Goal: Transaction & Acquisition: Purchase product/service

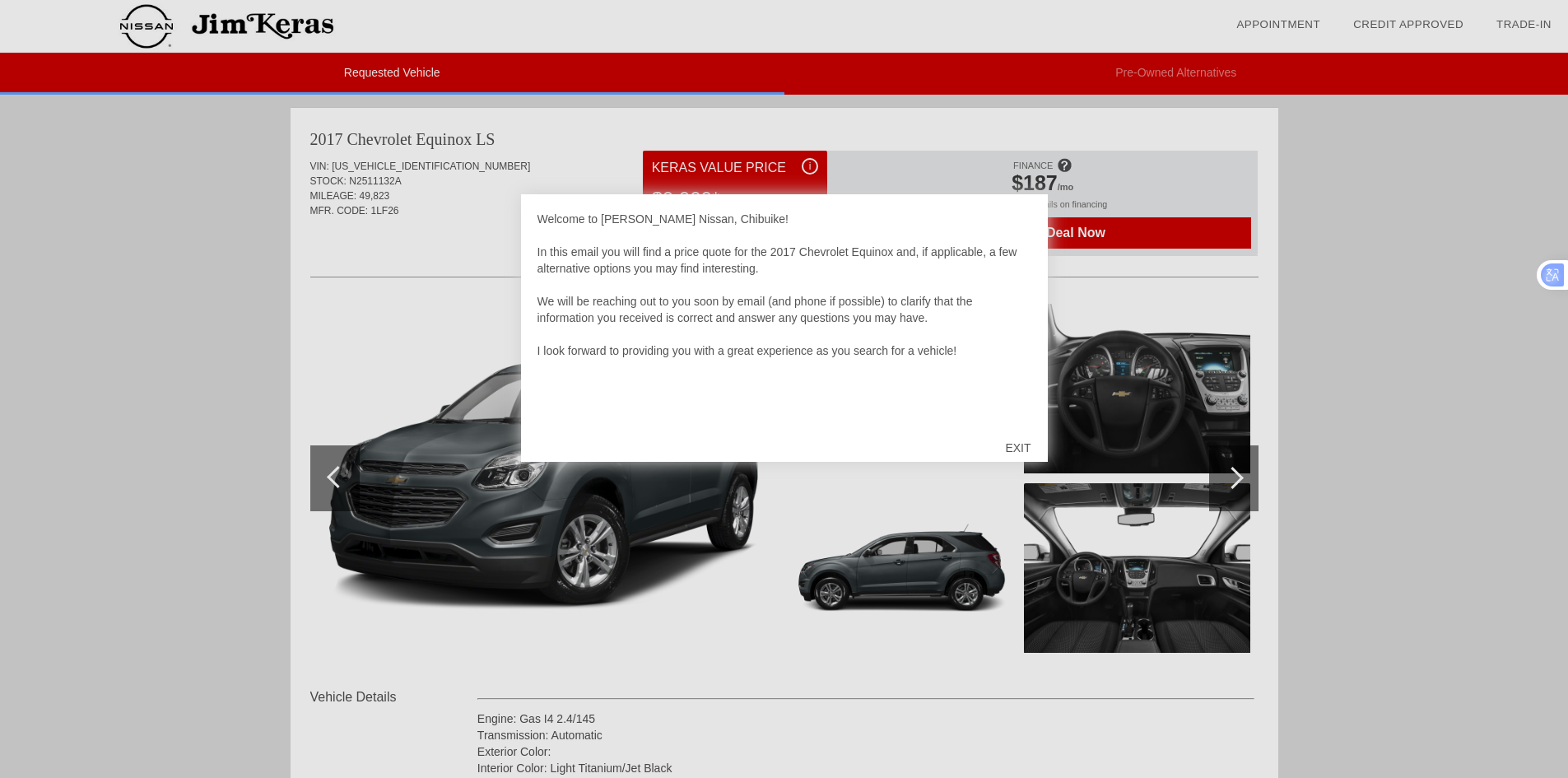
click at [1009, 448] on div "EXIT" at bounding box center [1017, 448] width 58 height 49
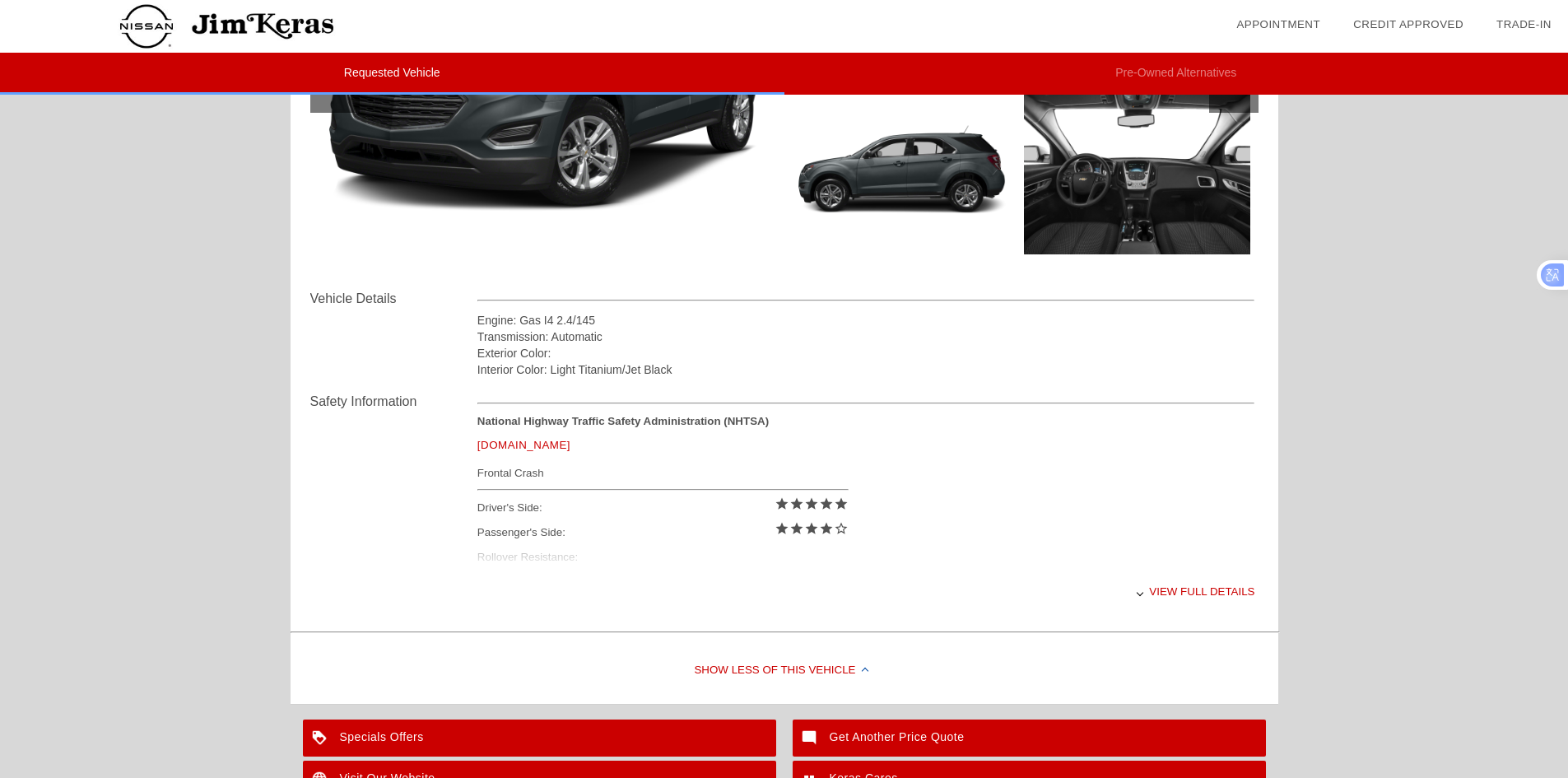
scroll to position [411, 0]
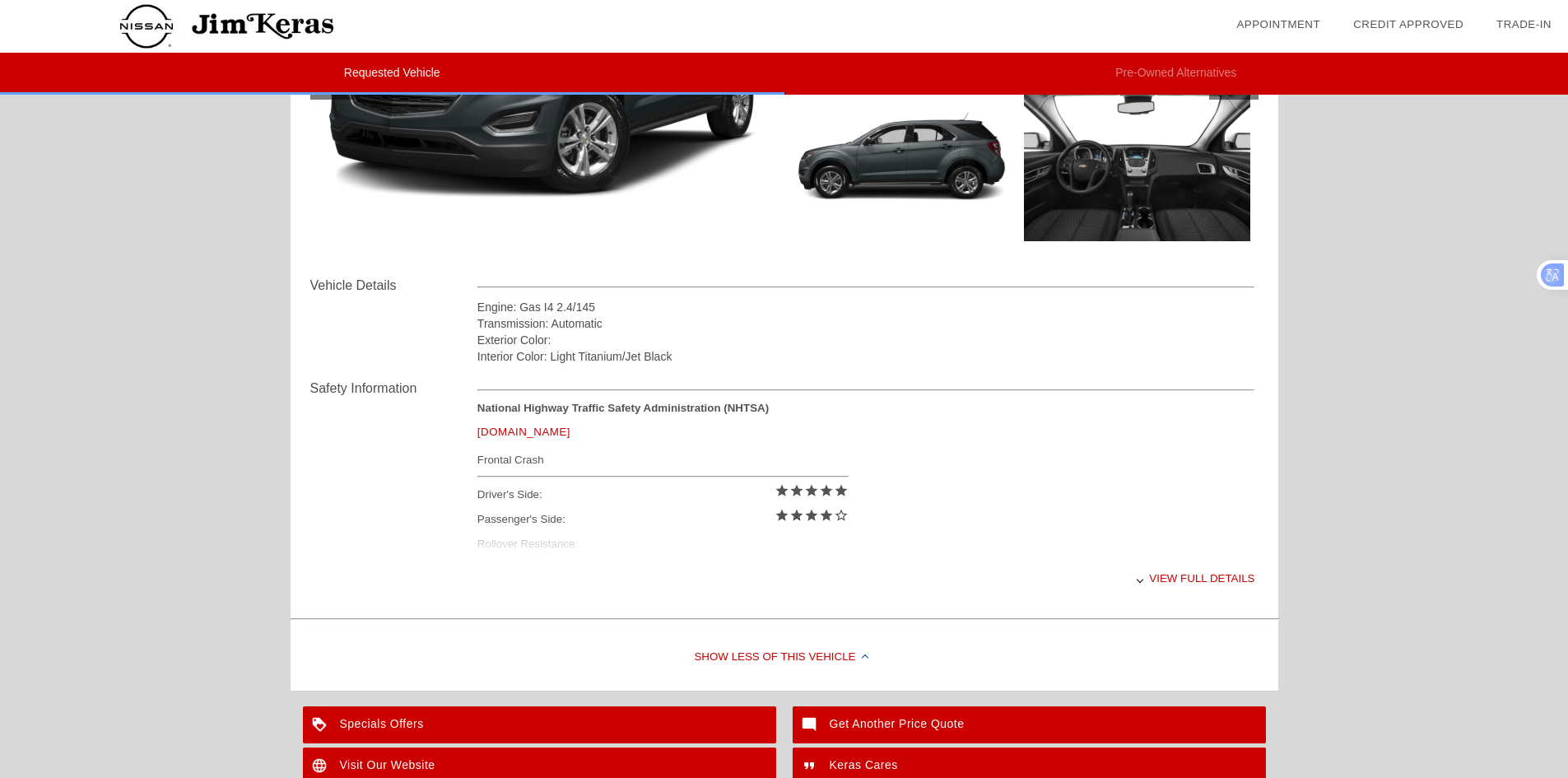
click at [1172, 572] on div "View full details" at bounding box center [866, 577] width 778 height 40
click at [524, 429] on link "[DOMAIN_NAME]" at bounding box center [523, 432] width 93 height 13
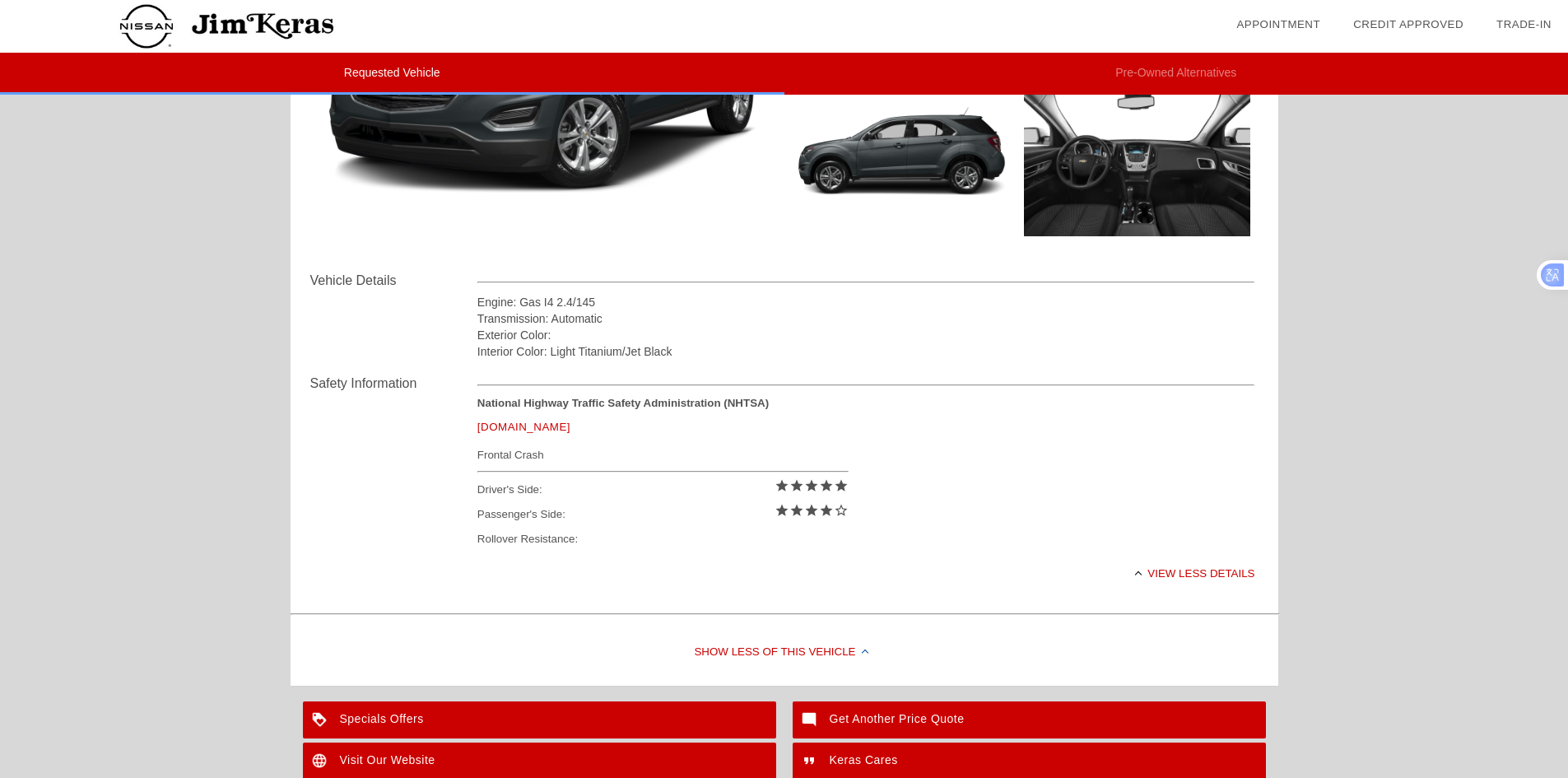
scroll to position [589, 0]
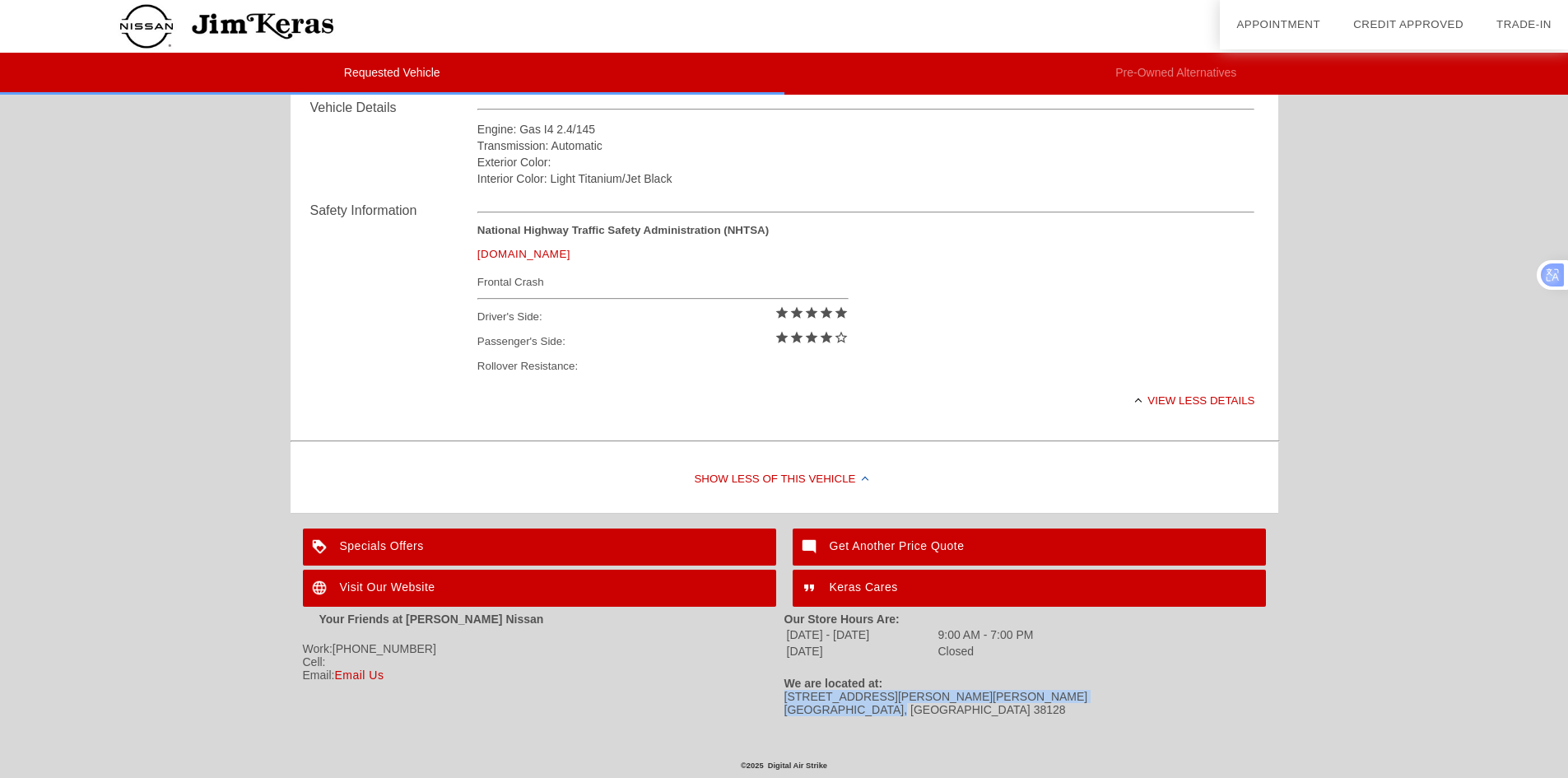
drag, startPoint x: 784, startPoint y: 699, endPoint x: 913, endPoint y: 717, distance: 130.2
click at [913, 717] on div "Your Friends at Jim Keras Nissan Work: 901-373-2800 Cell: Email: Email Us Our S…" at bounding box center [784, 664] width 963 height 112
copy div "2080 Covington Pike Memphis, TN 38128"
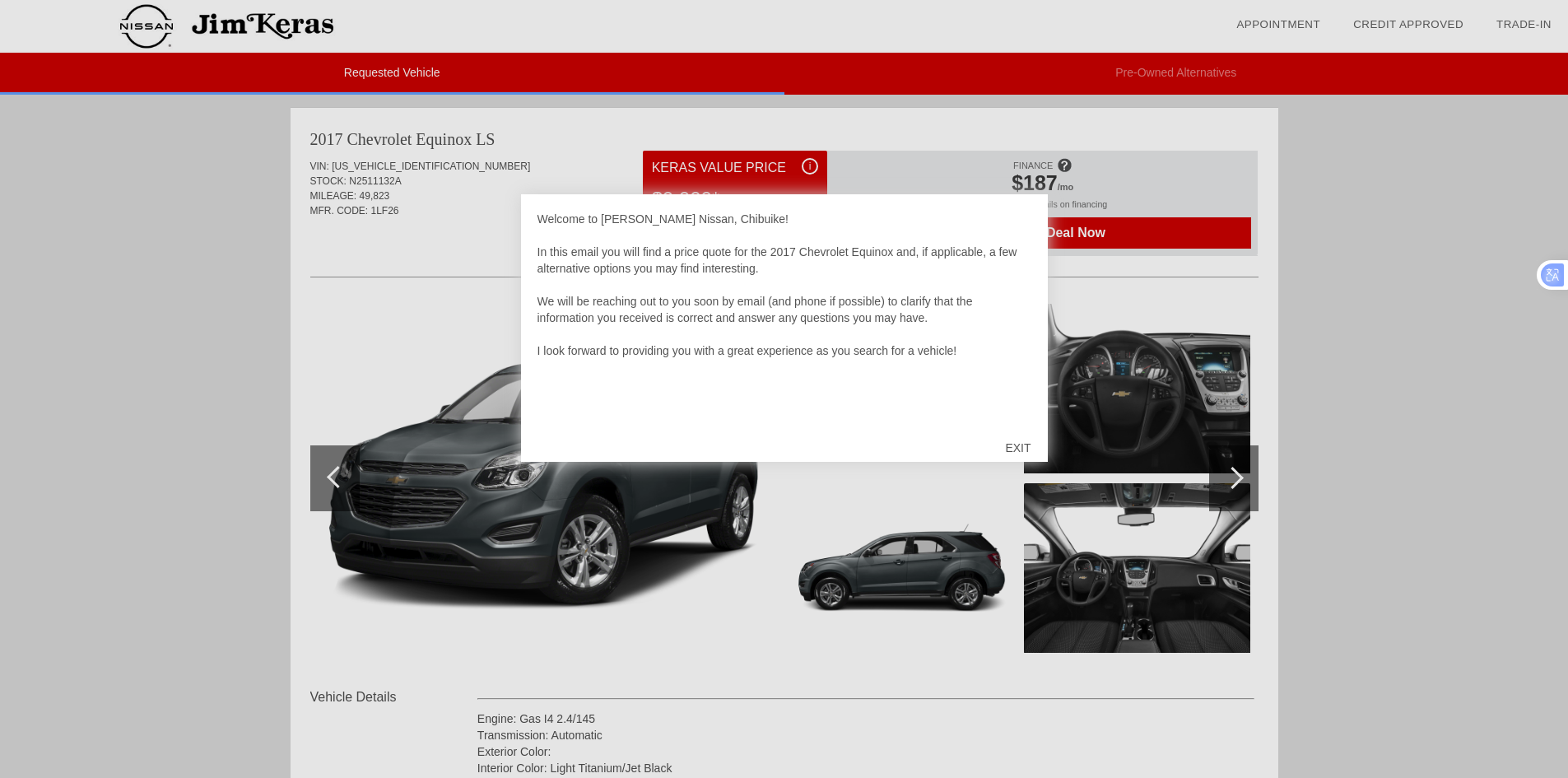
click at [1003, 446] on div "EXIT" at bounding box center [1017, 448] width 58 height 49
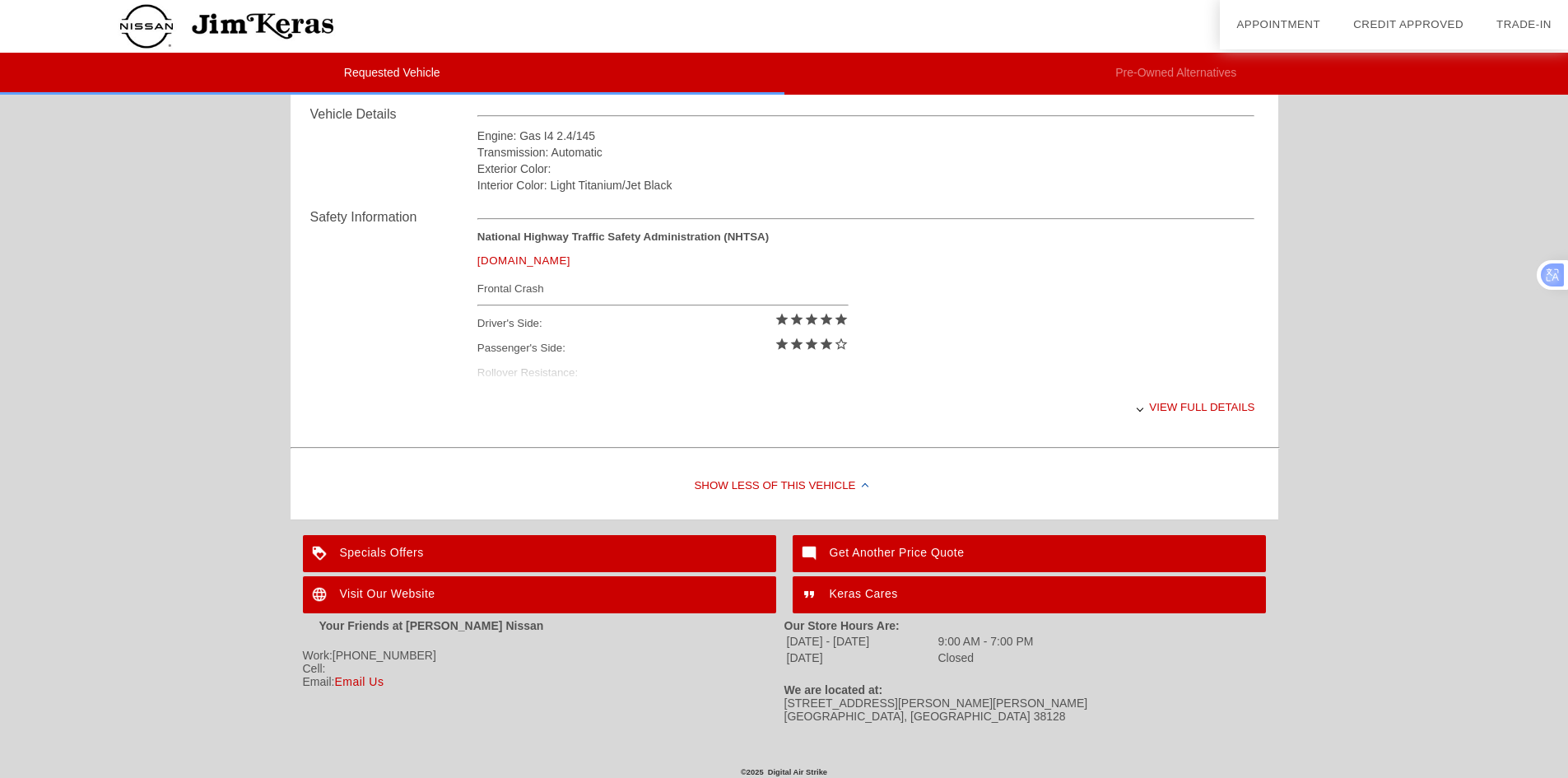
scroll to position [589, 0]
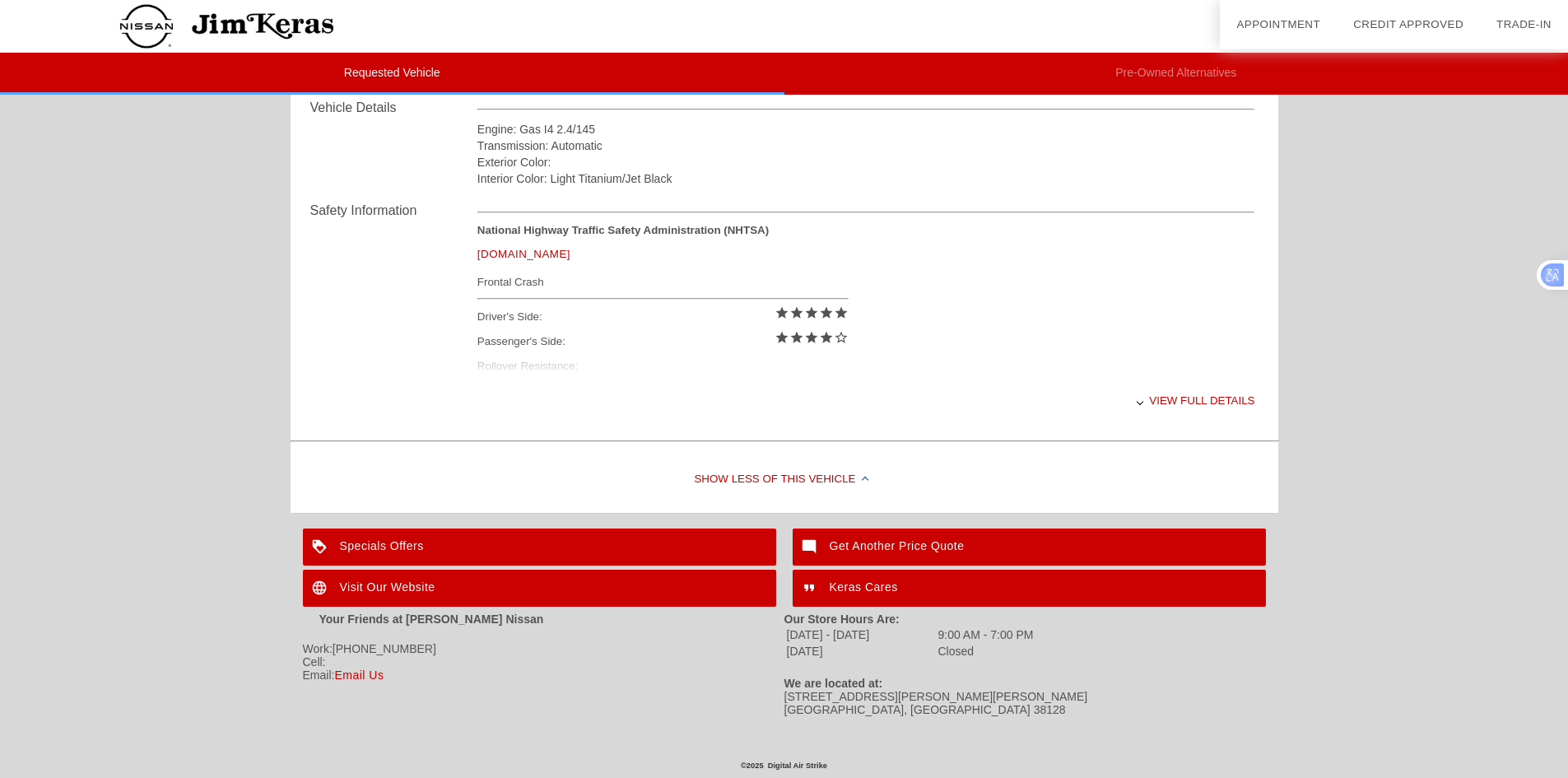
click at [411, 576] on div "Visit Our Website" at bounding box center [539, 588] width 473 height 37
click at [1185, 398] on div "View full details" at bounding box center [866, 400] width 778 height 40
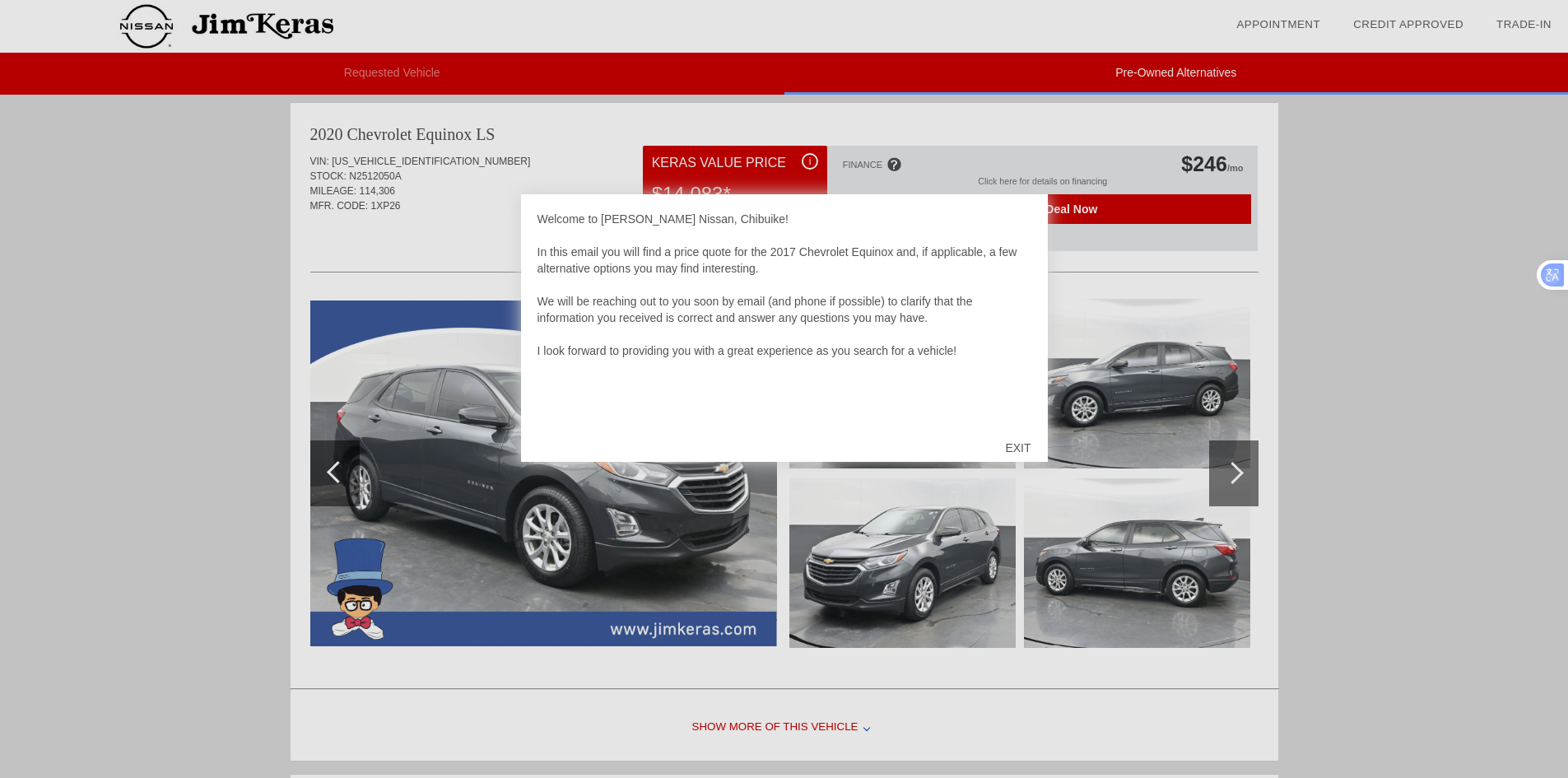
click at [1023, 447] on div "EXIT" at bounding box center [1017, 448] width 58 height 49
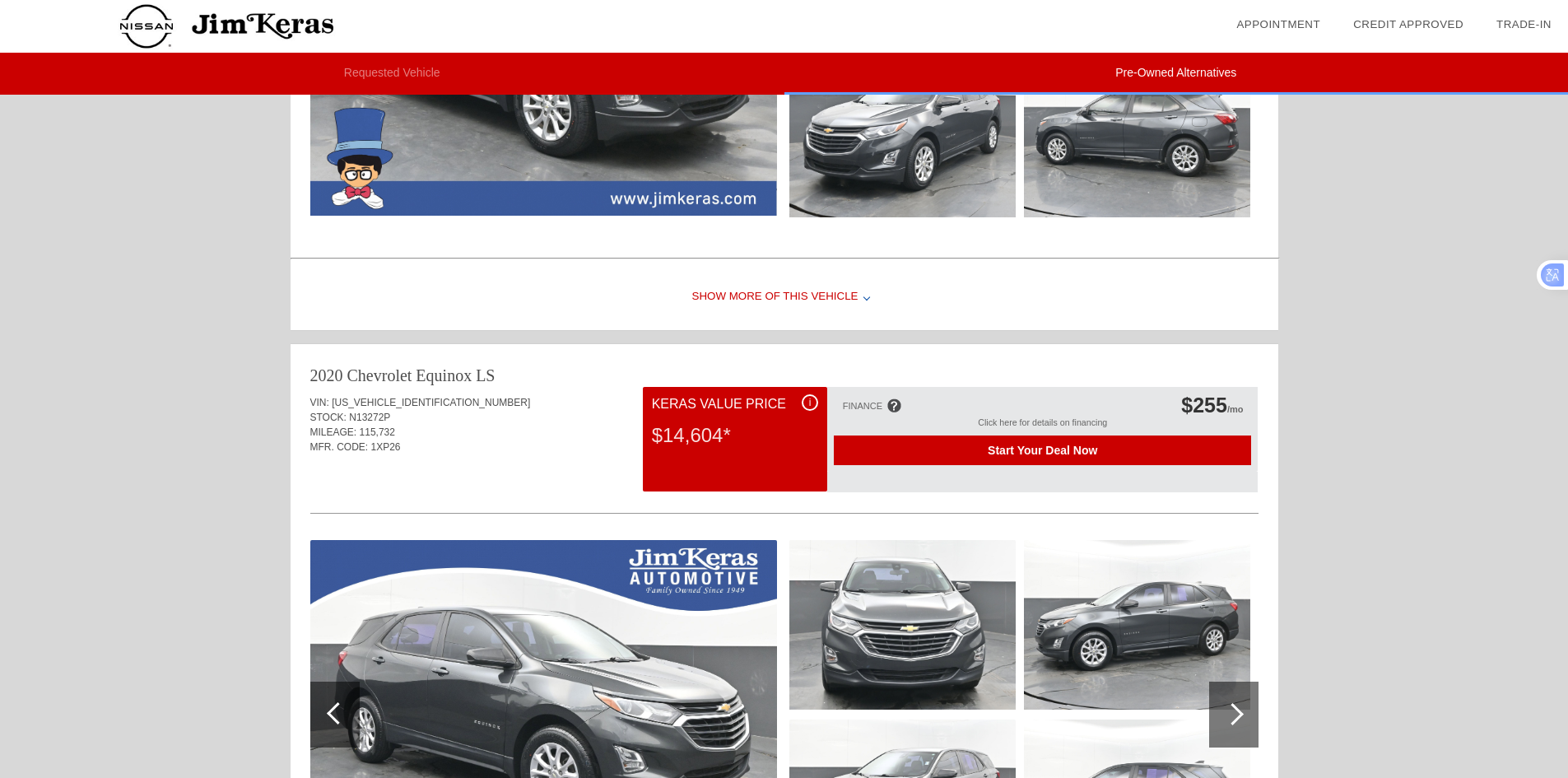
scroll to position [494, 0]
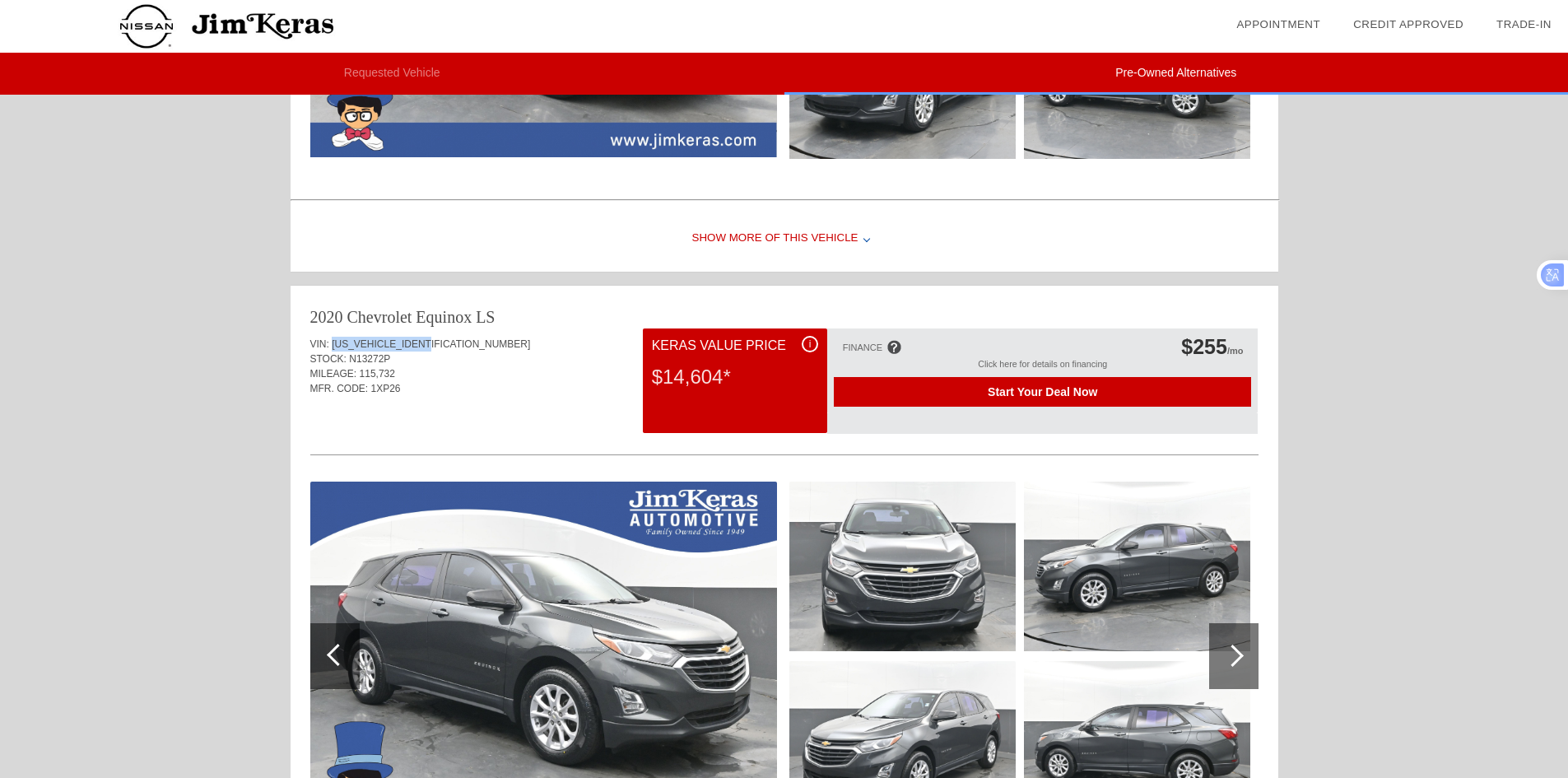
drag, startPoint x: 438, startPoint y: 342, endPoint x: 334, endPoint y: 349, distance: 104.2
click at [334, 349] on div "VIN: [US_VEHICLE_IDENTIFICATION_NUMBER]" at bounding box center [785, 343] width 948 height 15
copy span "[US_VEHICLE_IDENTIFICATION_NUMBER]"
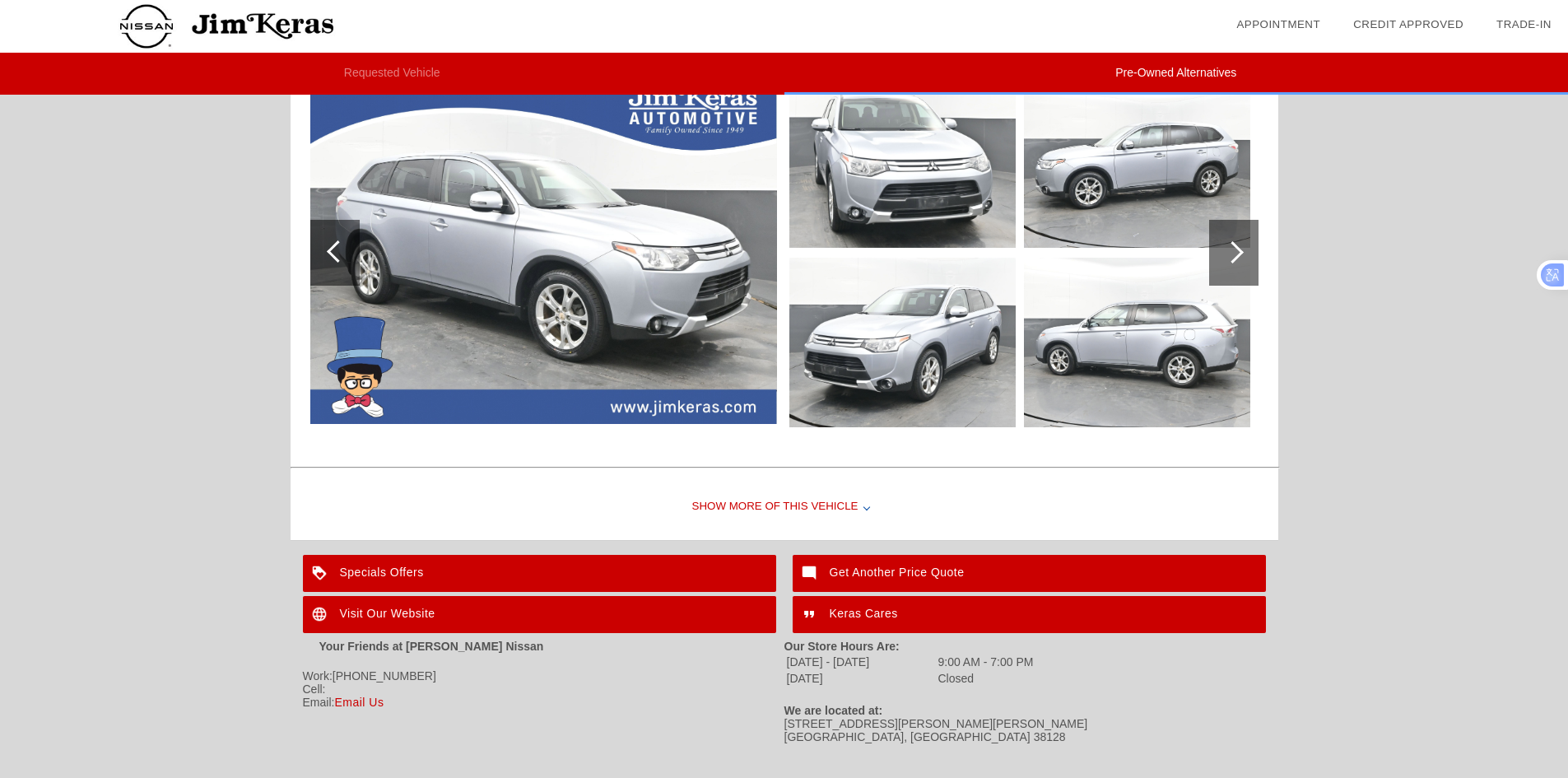
scroll to position [1597, 0]
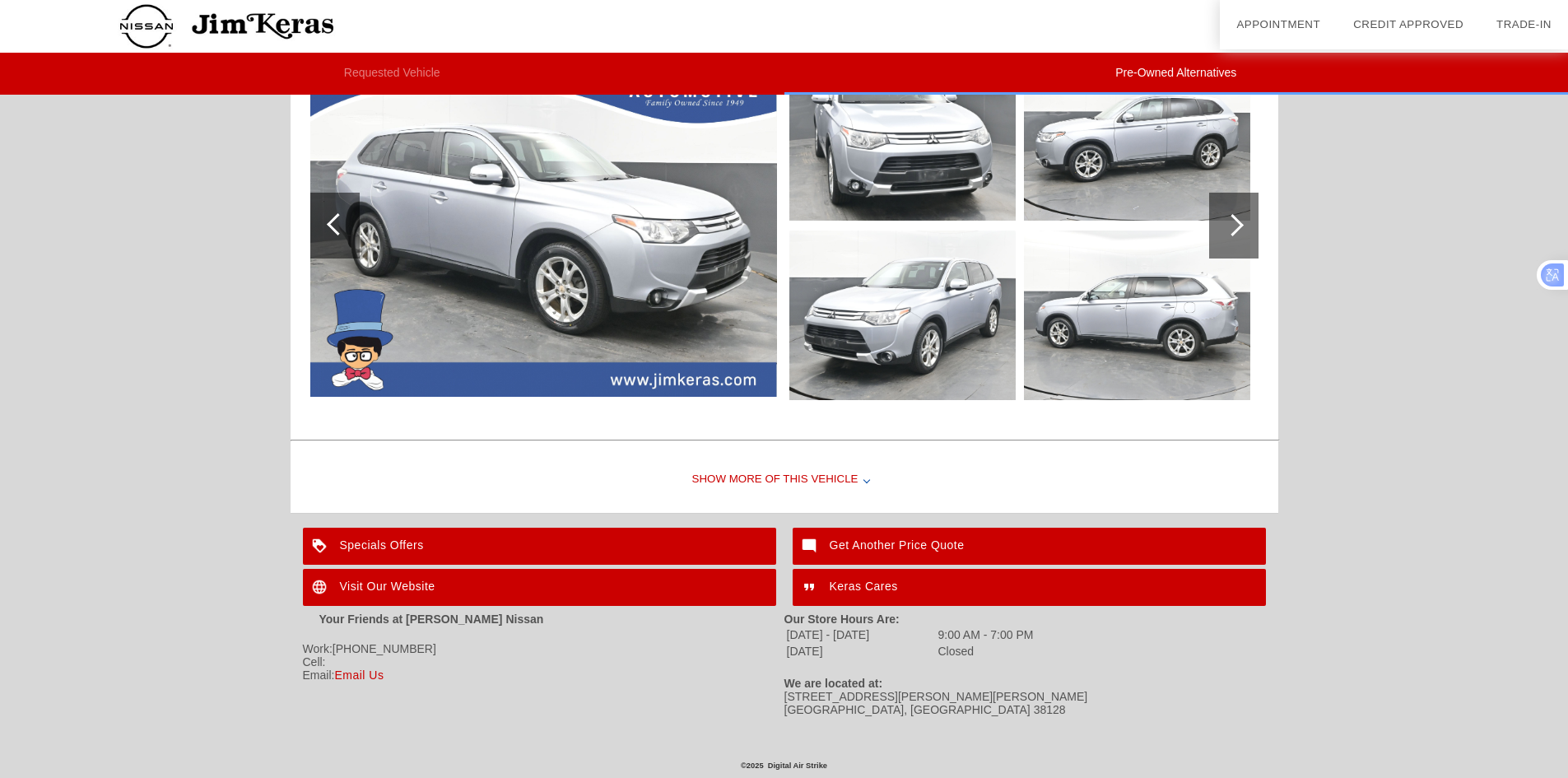
click at [833, 478] on div "Show More of this Vehicle" at bounding box center [784, 479] width 988 height 66
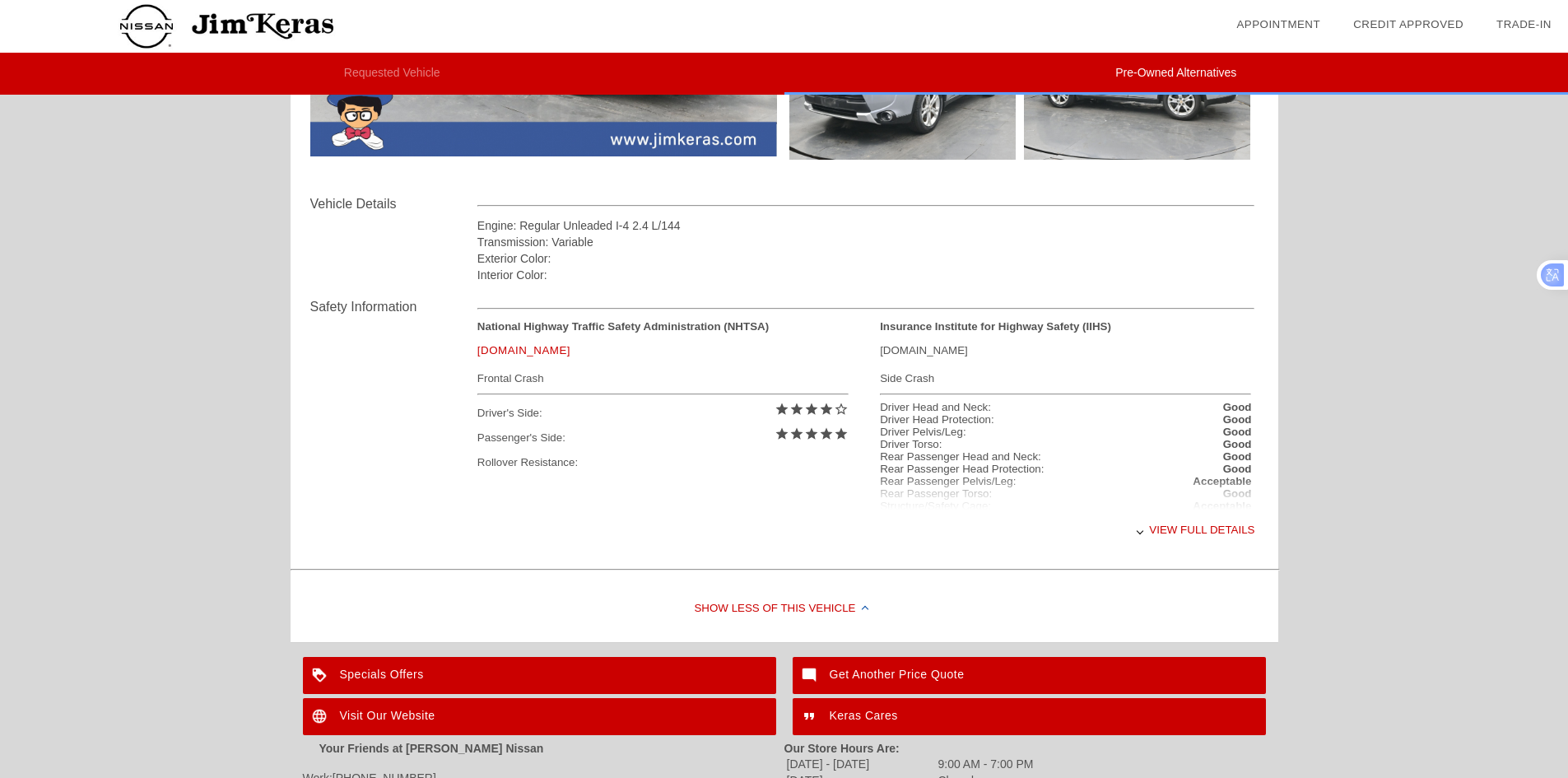
scroll to position [1844, 0]
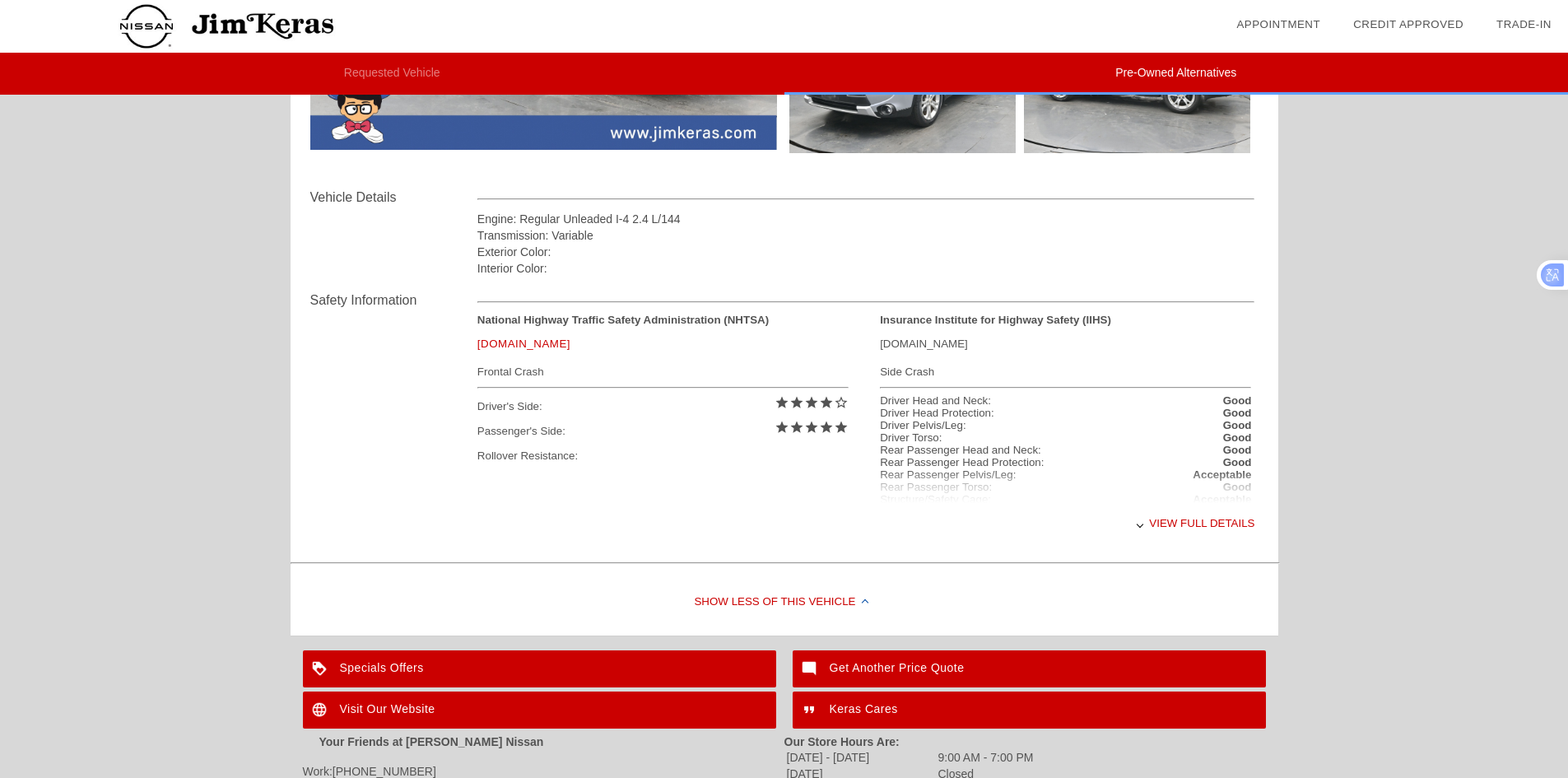
click at [1164, 526] on div "View full details" at bounding box center [866, 522] width 778 height 40
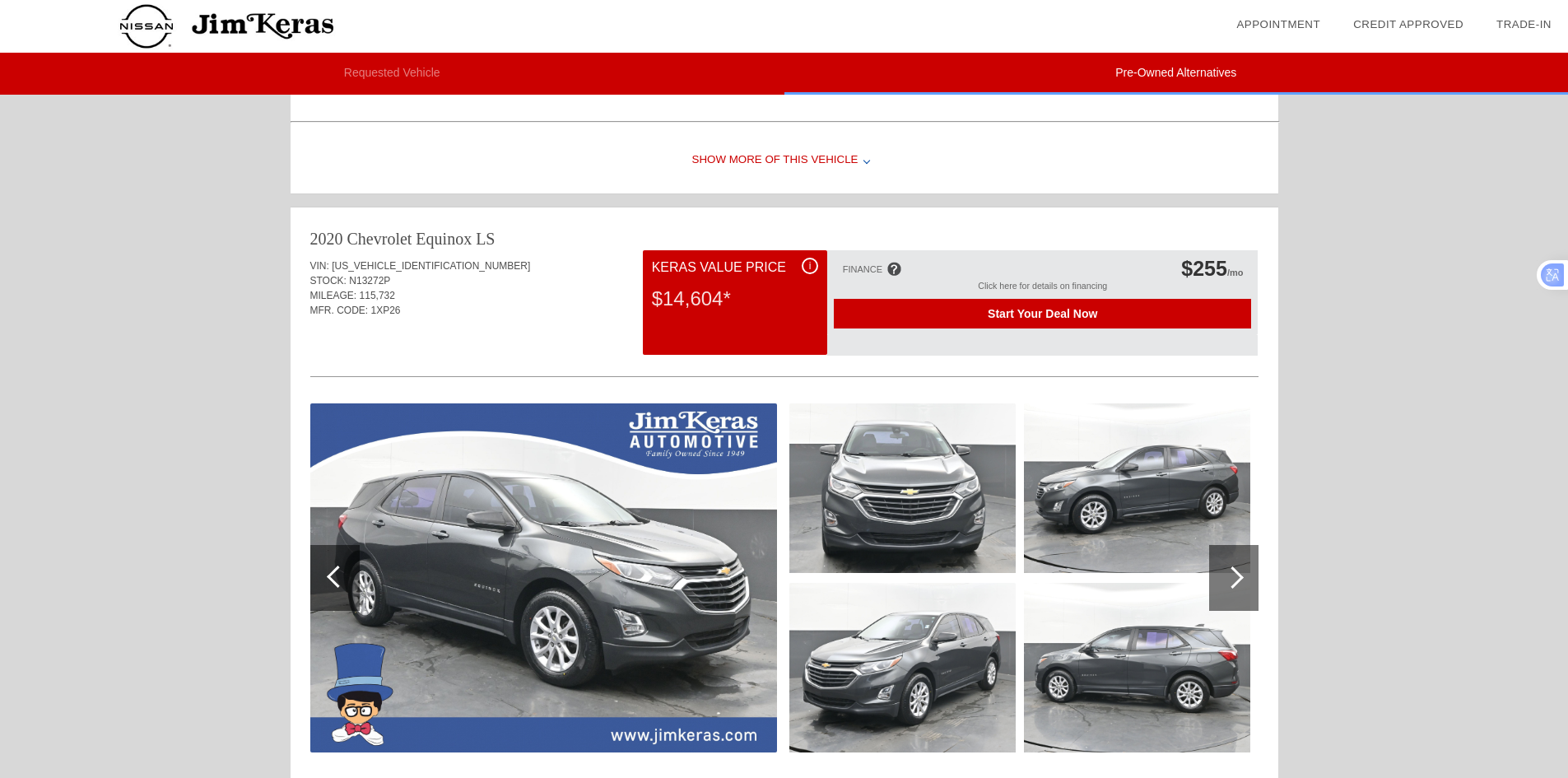
scroll to position [664, 0]
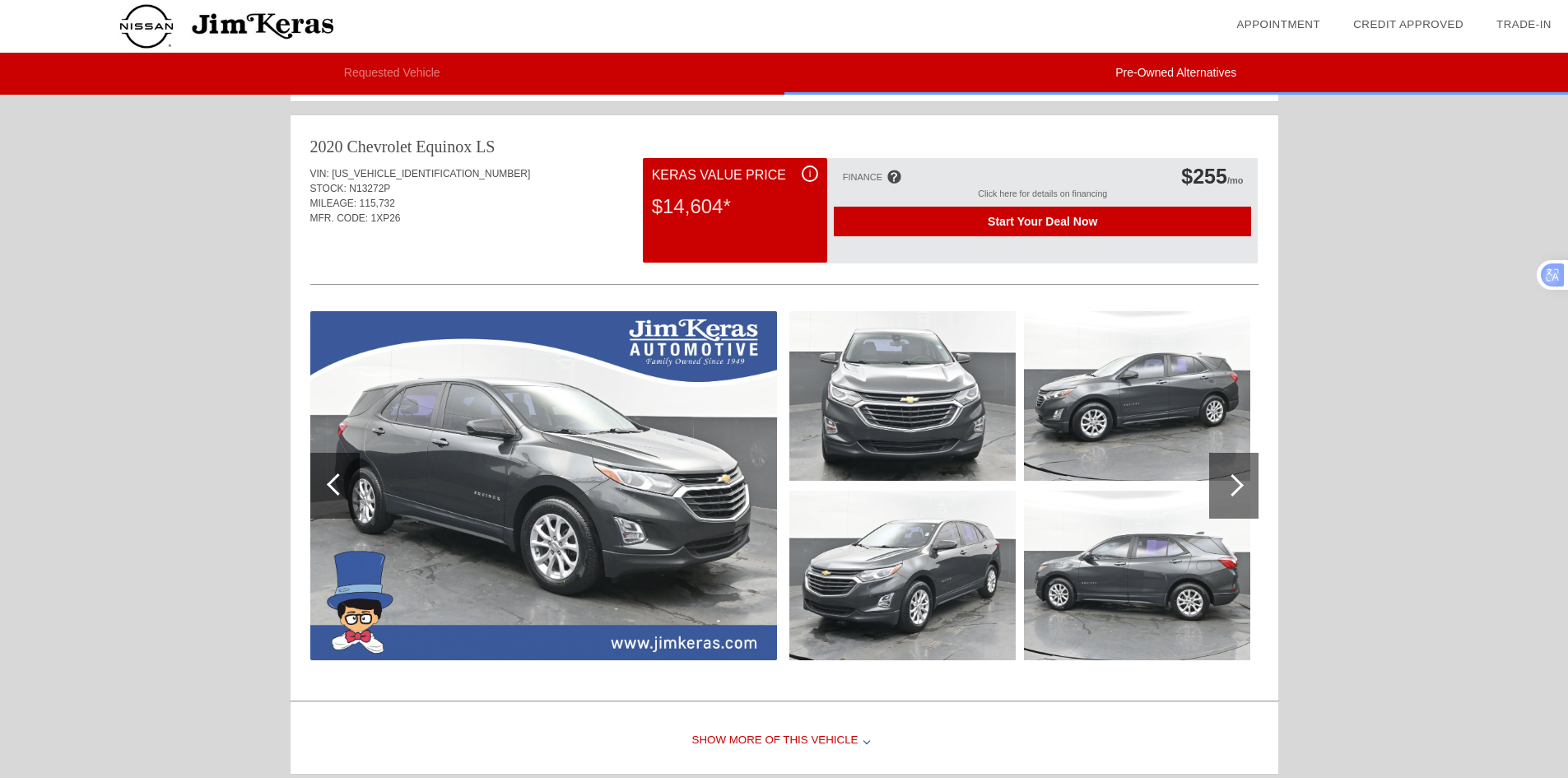
click at [1018, 223] on span "Start Your Deal Now" at bounding box center [1043, 220] width 376 height 13
